Goal: Navigation & Orientation: Go to known website

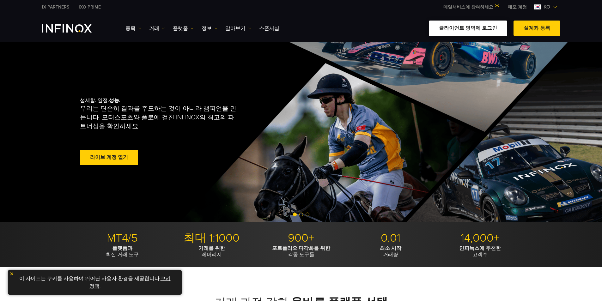
click at [469, 28] on link "클라이언트 영역에 로그인" at bounding box center [468, 28] width 78 height 15
